Goal: Task Accomplishment & Management: Use online tool/utility

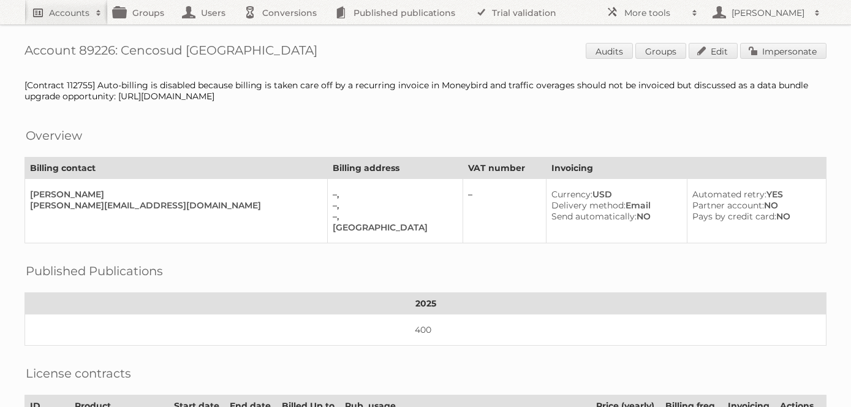
click at [77, 12] on h2 "Accounts" at bounding box center [69, 13] width 40 height 12
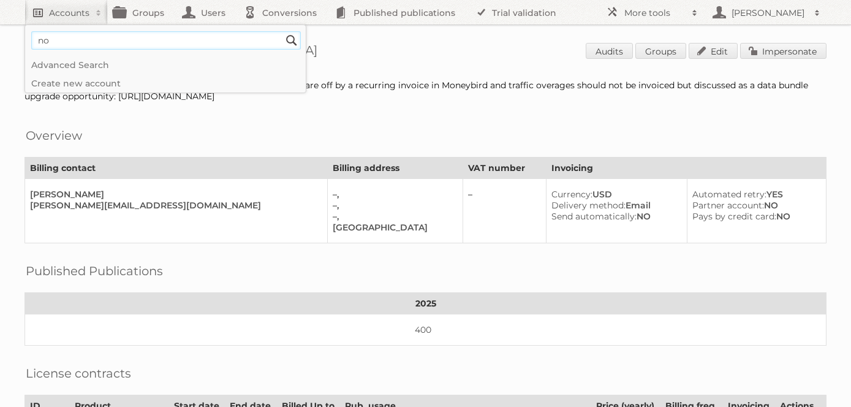
type input"] "[PERSON_NAME]"
click at [282, 31] on input "Search" at bounding box center [291, 40] width 18 height 18
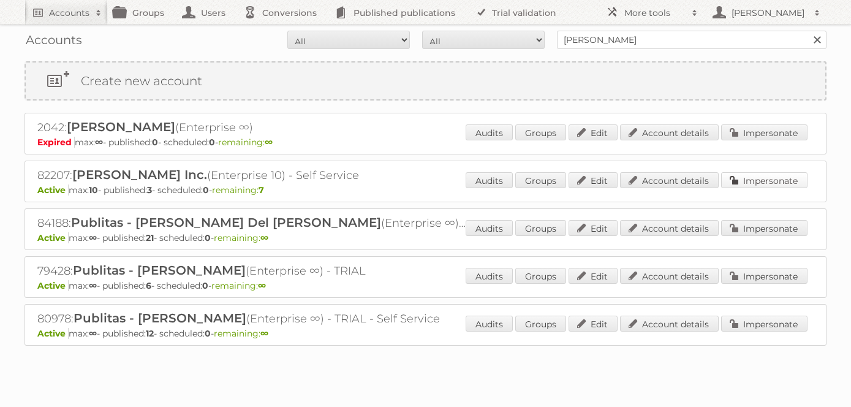
click at [750, 183] on link "Impersonate" at bounding box center [764, 180] width 86 height 16
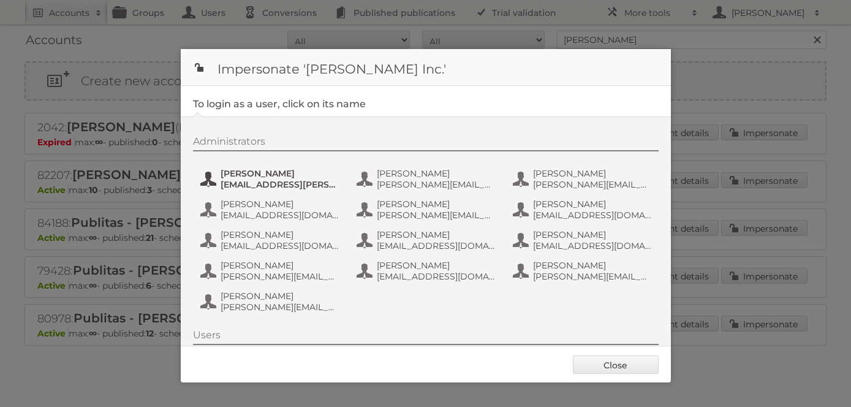
click at [254, 172] on span "Angel Gonzalez" at bounding box center [280, 173] width 119 height 11
